Goal: Task Accomplishment & Management: Manage account settings

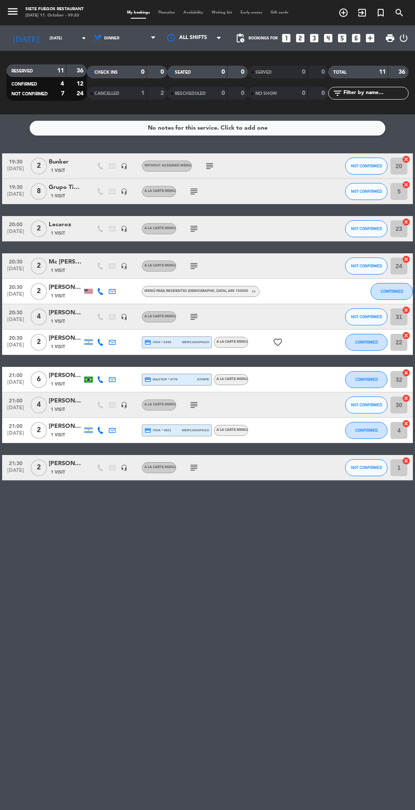
click at [59, 39] on input "[DATE]" at bounding box center [71, 38] width 53 height 13
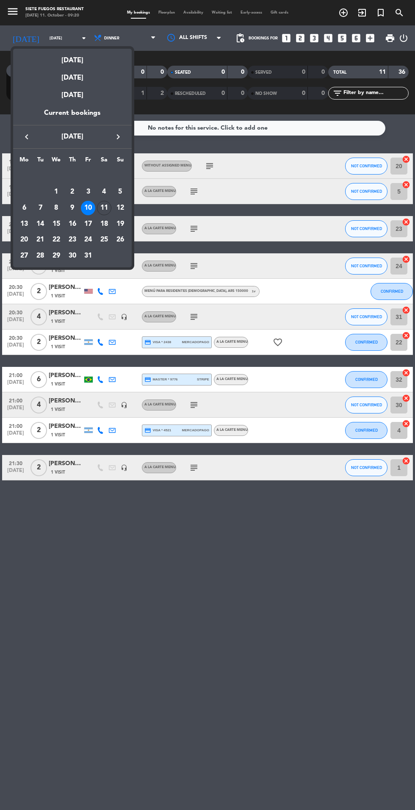
click at [88, 56] on div "[DATE]" at bounding box center [72, 57] width 119 height 17
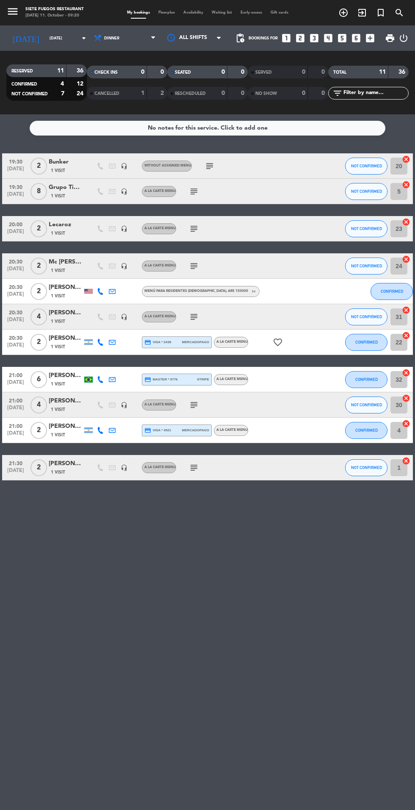
type input "[DATE]"
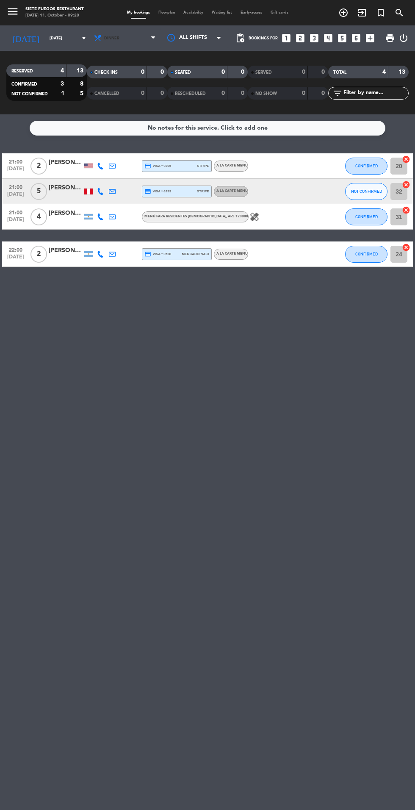
click at [135, 33] on span "Dinner" at bounding box center [125, 38] width 69 height 19
click at [367, 192] on span "NOT CONFIRMED" at bounding box center [366, 191] width 31 height 5
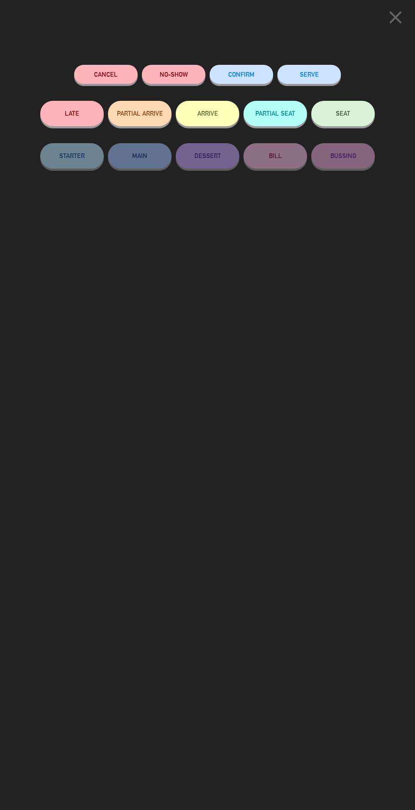
click at [253, 77] on span "CONFIRM" at bounding box center [241, 74] width 26 height 7
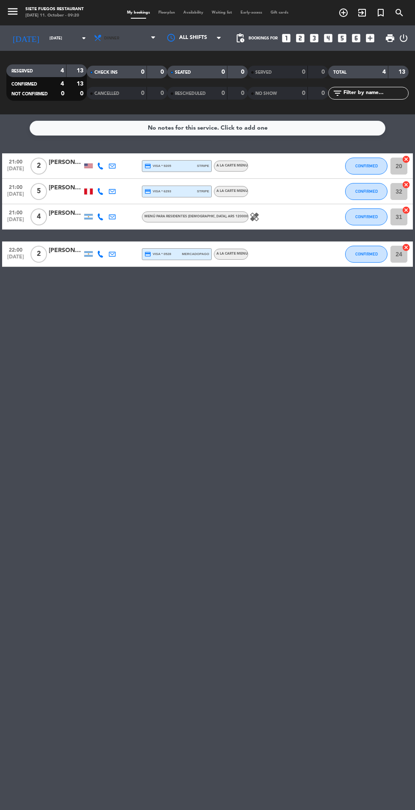
click at [128, 46] on span "Dinner" at bounding box center [125, 38] width 69 height 19
click at [124, 80] on div "menu Siete Fuegos Restaurant [DATE] 11. October - 09:20 My bookings Floorplan A…" at bounding box center [207, 57] width 415 height 114
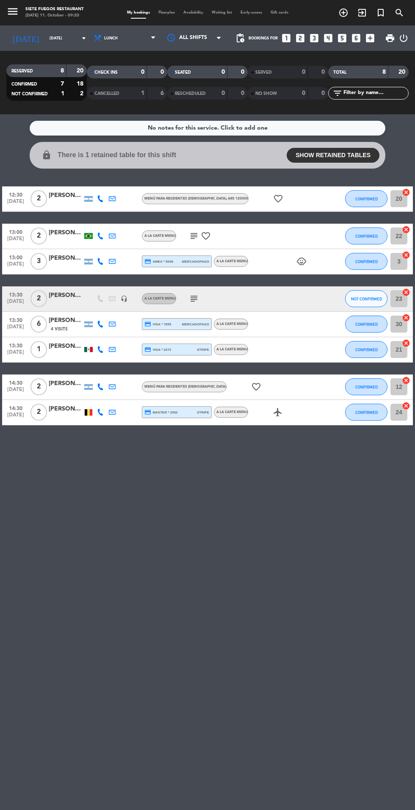
click at [273, 197] on icon "favorite_border" at bounding box center [278, 199] width 10 height 10
click at [273, 198] on icon "favorite_border" at bounding box center [278, 199] width 10 height 10
click at [197, 238] on icon "subject" at bounding box center [194, 236] width 10 height 10
click at [255, 486] on div "No notes for this service. Click to add one lock There is 1 retained table for …" at bounding box center [207, 462] width 415 height 696
click at [251, 383] on icon "favorite_border" at bounding box center [256, 387] width 10 height 10
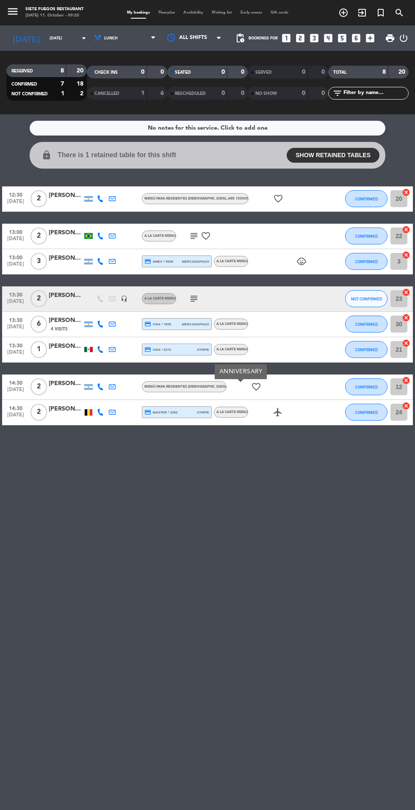
click at [281, 412] on icon "airplanemode_active" at bounding box center [278, 412] width 10 height 10
click at [275, 443] on div "No notes for this service. Click to add one lock There is 1 retained table for …" at bounding box center [207, 462] width 415 height 696
click at [172, 486] on div "No notes for this service. Click to add one lock There is 1 retained table for …" at bounding box center [207, 462] width 415 height 696
click at [159, 548] on div "No notes for this service. Click to add one lock There is 1 retained table for …" at bounding box center [207, 462] width 415 height 696
click at [194, 298] on icon "subject" at bounding box center [194, 299] width 10 height 10
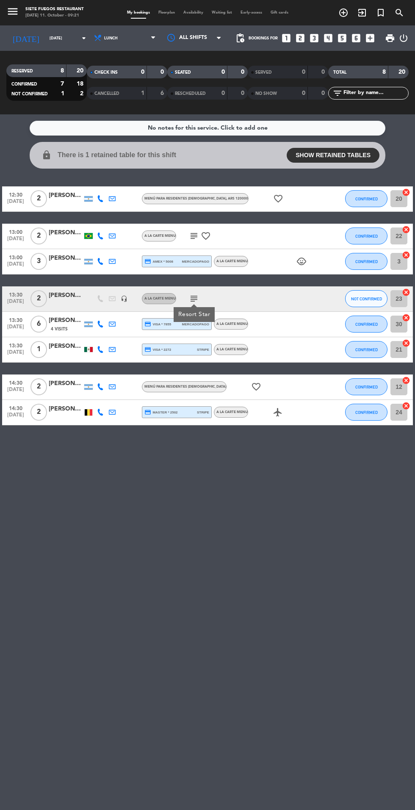
click at [316, 528] on div "No notes for this service. Click to add one lock There is 1 retained table for …" at bounding box center [207, 462] width 415 height 696
click at [239, 319] on div "A la carte Menu" at bounding box center [231, 324] width 34 height 11
click at [237, 321] on div "A la carte Menu" at bounding box center [231, 324] width 34 height 11
click at [273, 198] on icon "favorite_border" at bounding box center [278, 199] width 10 height 10
click at [301, 258] on icon "child_care" at bounding box center [302, 261] width 10 height 10
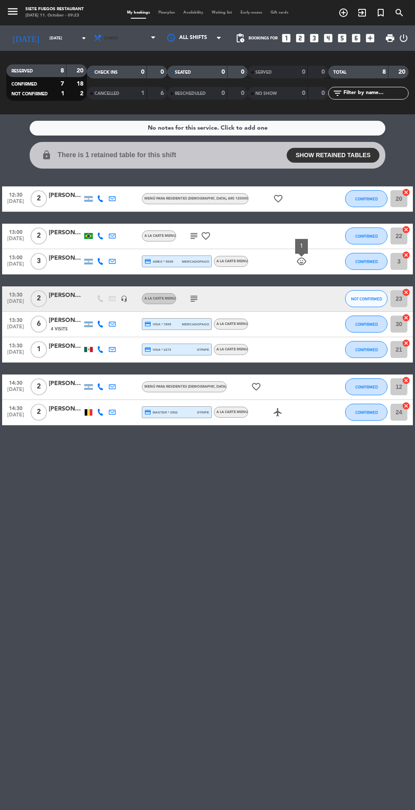
click at [151, 41] on icon at bounding box center [153, 38] width 4 height 7
click at [121, 94] on div "menu Siete Fuegos Restaurant [DATE] 11. October - 09:23 My bookings Floorplan A…" at bounding box center [207, 57] width 415 height 114
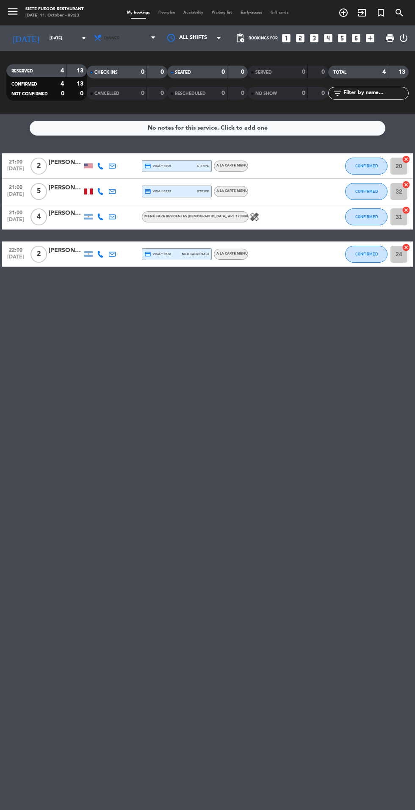
click at [110, 43] on span "Dinner" at bounding box center [125, 38] width 69 height 19
click at [112, 82] on div "menu Siete Fuegos Restaurant [DATE] 11. October - 09:23 My bookings Floorplan A…" at bounding box center [207, 57] width 415 height 114
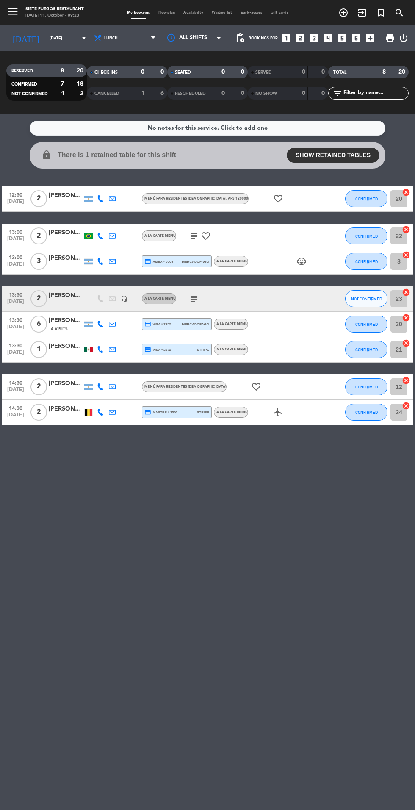
click at [251, 386] on icon "favorite_border" at bounding box center [256, 387] width 10 height 10
click at [205, 236] on icon "favorite_border" at bounding box center [206, 236] width 10 height 10
click at [175, 236] on span "A la carte Menu" at bounding box center [159, 235] width 31 height 3
click at [194, 236] on icon "subject" at bounding box center [194, 236] width 10 height 10
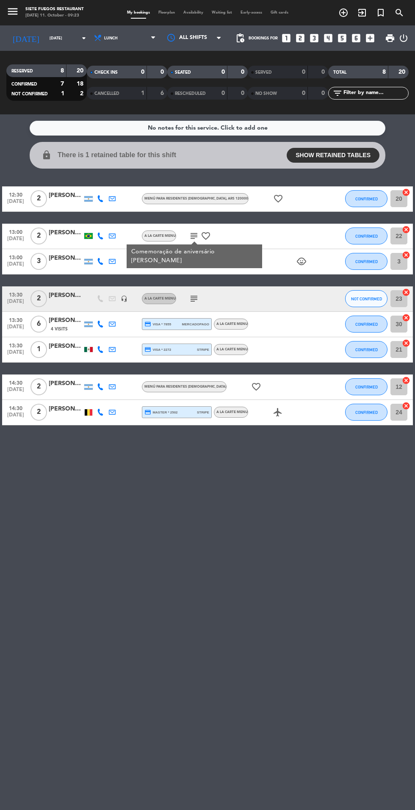
click at [194, 235] on icon "subject" at bounding box center [194, 236] width 10 height 10
